Goal: Task Accomplishment & Management: Manage account settings

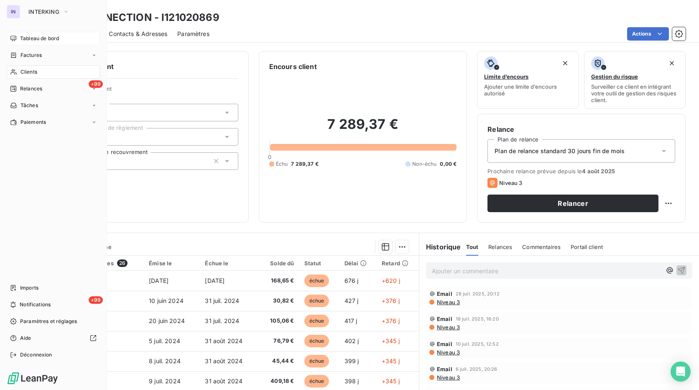
click at [23, 37] on span "Tableau de bord" at bounding box center [39, 39] width 39 height 8
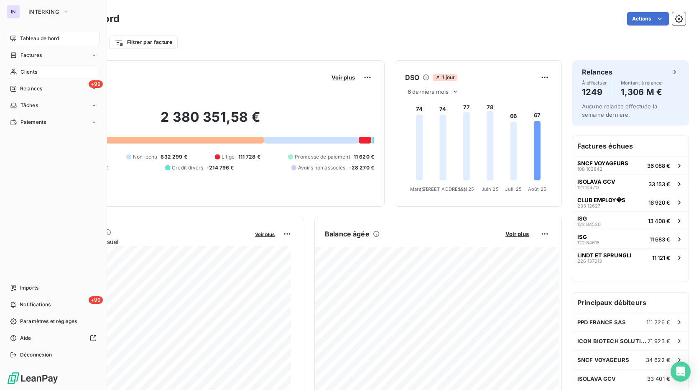
click at [32, 72] on span "Clients" at bounding box center [28, 72] width 17 height 8
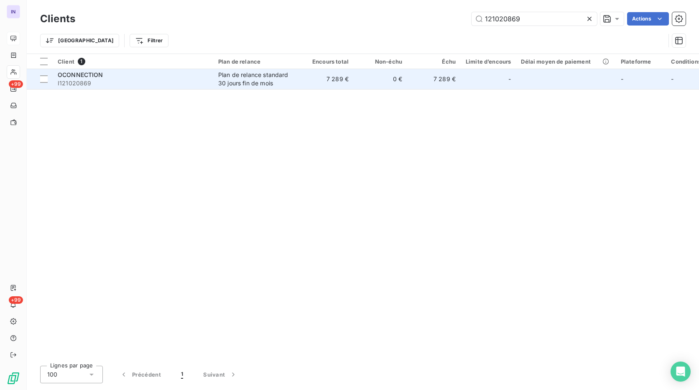
click at [111, 77] on div "OCONNECTION" at bounding box center [133, 75] width 151 height 8
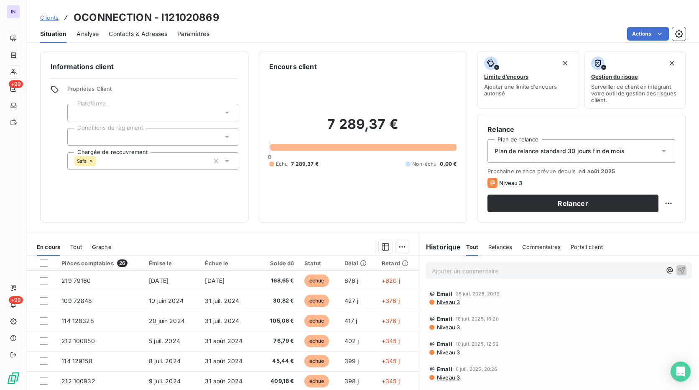
click at [126, 34] on span "Contacts & Adresses" at bounding box center [138, 34] width 59 height 8
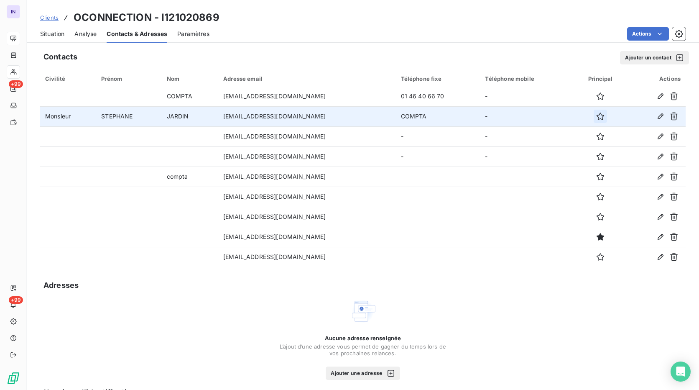
click at [597, 115] on icon "button" at bounding box center [601, 116] width 8 height 8
click at [56, 32] on span "Situation" at bounding box center [52, 34] width 24 height 8
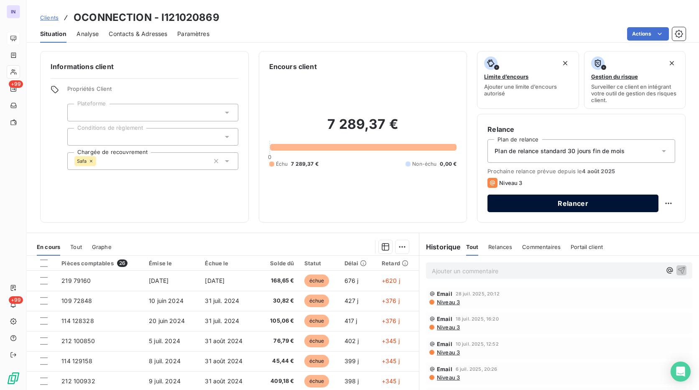
click at [550, 204] on button "Relancer" at bounding box center [573, 203] width 171 height 18
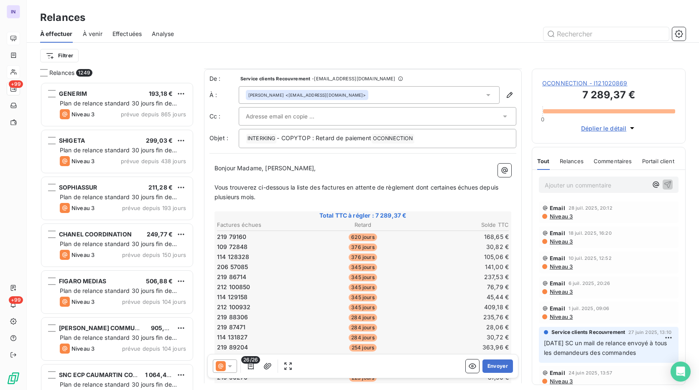
scroll to position [244, 0]
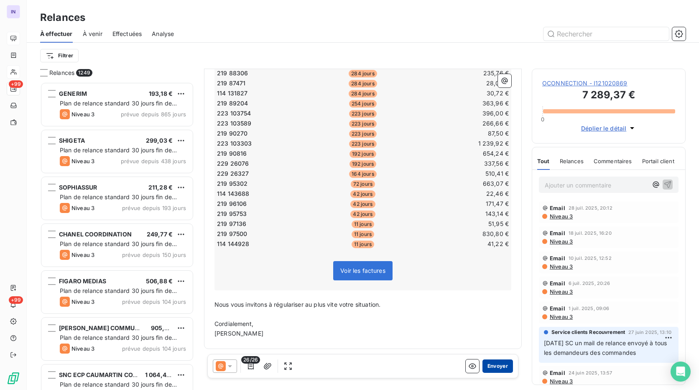
click at [492, 365] on button "Envoyer" at bounding box center [498, 365] width 31 height 13
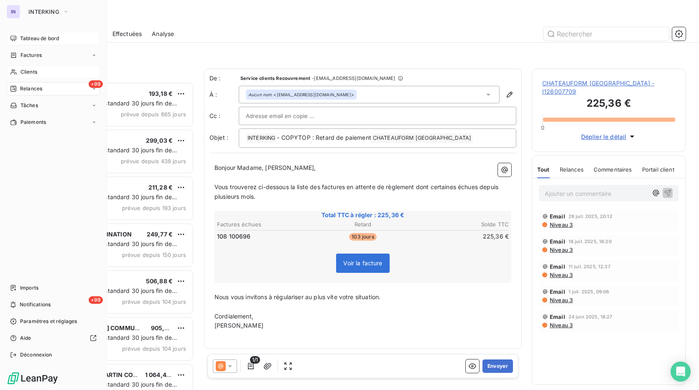
click at [29, 41] on span "Tableau de bord" at bounding box center [39, 39] width 39 height 8
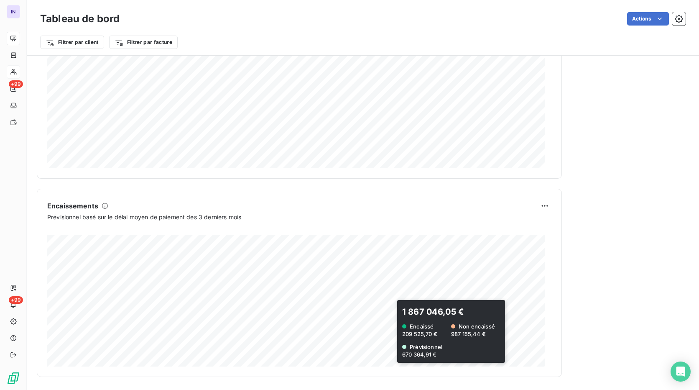
scroll to position [425, 0]
